Goal: Find specific page/section

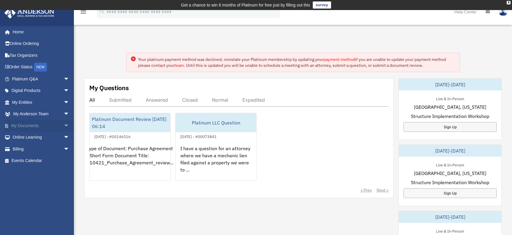
click at [28, 124] on link "My Documents arrow_drop_down" at bounding box center [41, 126] width 74 height 12
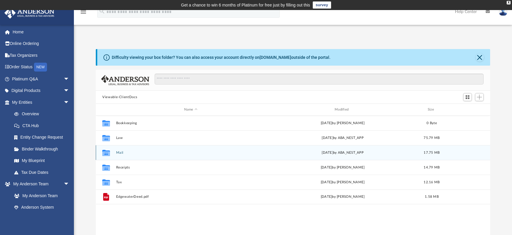
scroll to position [130, 390]
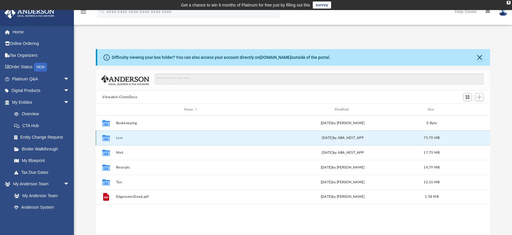
click at [118, 138] on button "Law" at bounding box center [190, 138] width 149 height 4
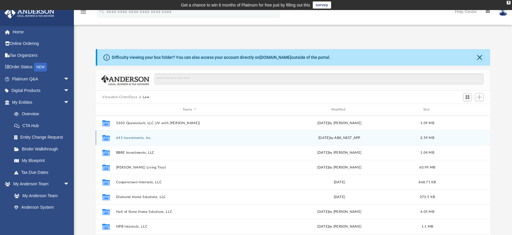
click at [118, 138] on button "643 Investments, Inc." at bounding box center [189, 138] width 147 height 4
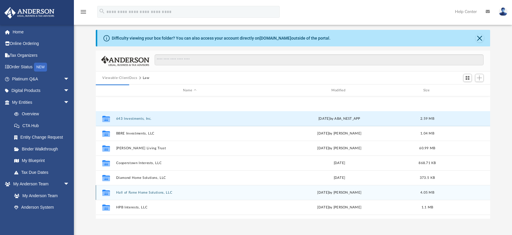
scroll to position [30, 0]
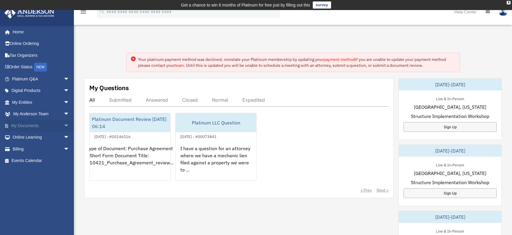
click at [28, 127] on link "My Documents arrow_drop_down" at bounding box center [41, 126] width 74 height 12
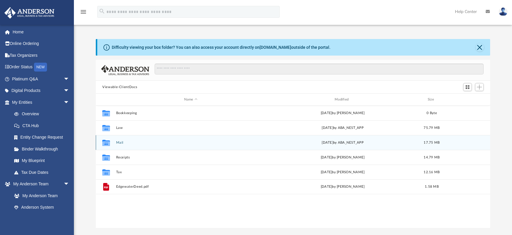
scroll to position [130, 390]
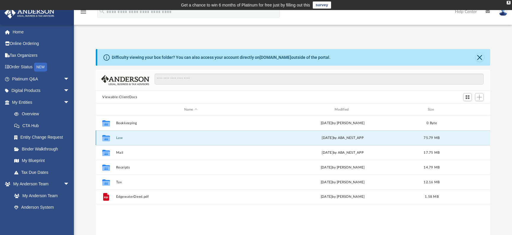
click at [119, 138] on button "Law" at bounding box center [190, 138] width 149 height 4
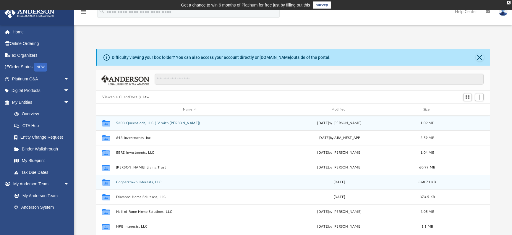
scroll to position [30, 0]
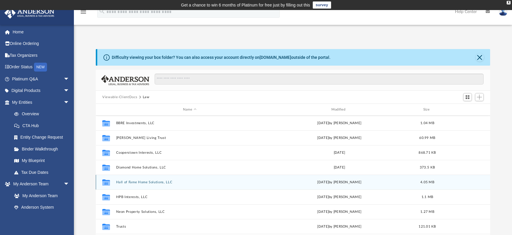
click at [129, 182] on button "Hall of Fame Home Solutions, LLC" at bounding box center [189, 182] width 147 height 4
